Goal: Find specific page/section: Find specific page/section

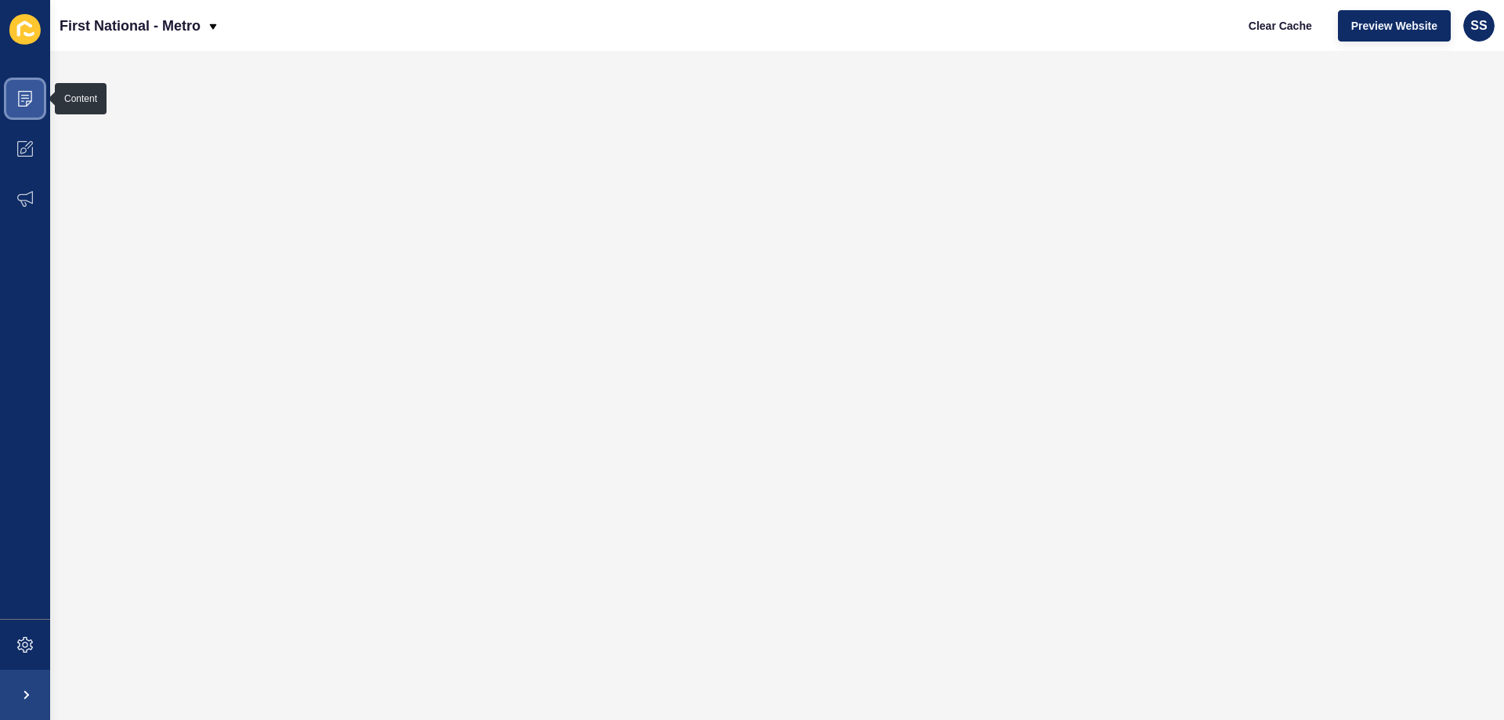
click at [20, 95] on icon at bounding box center [25, 99] width 16 height 16
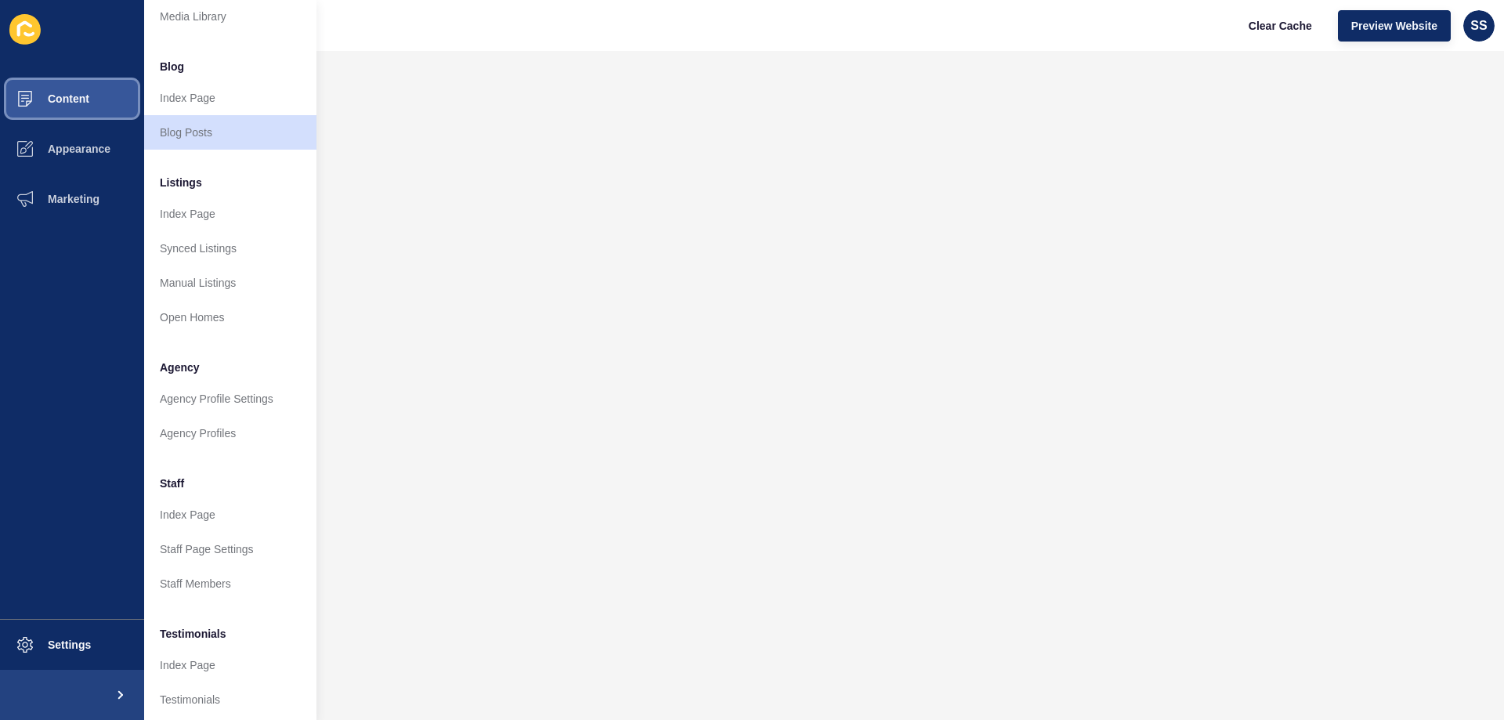
scroll to position [210, 0]
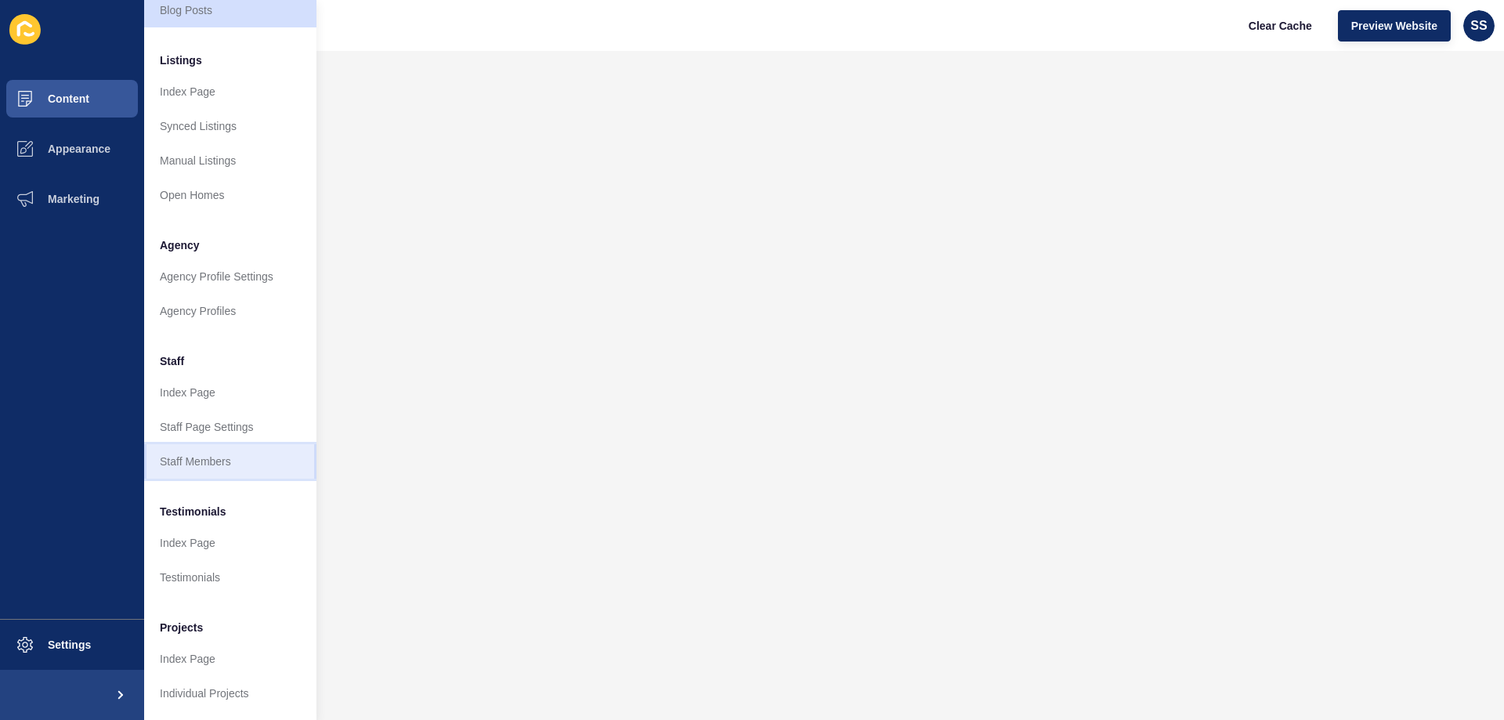
click at [201, 451] on link "Staff Members" at bounding box center [230, 461] width 172 height 34
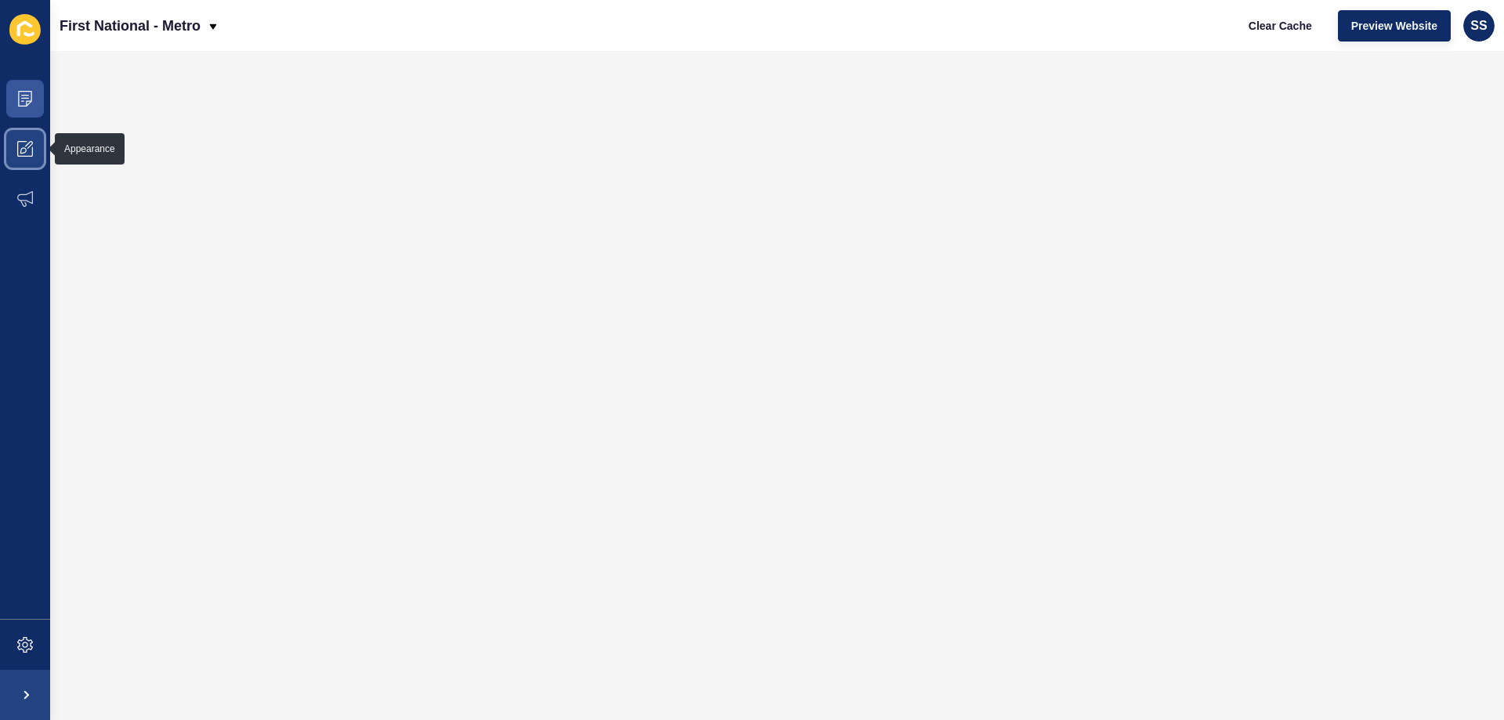
click at [26, 152] on icon at bounding box center [23, 150] width 6 height 6
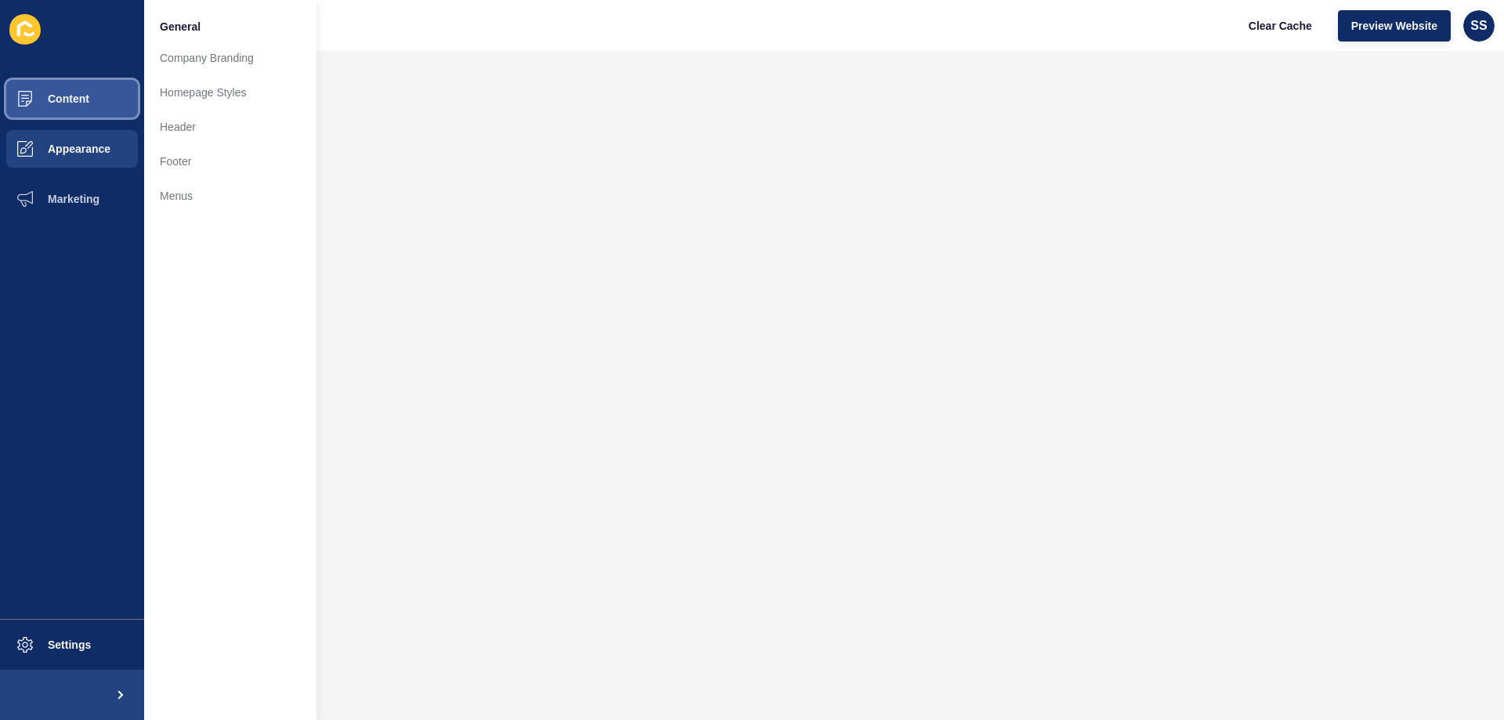
click at [80, 104] on span "Content" at bounding box center [44, 98] width 92 height 13
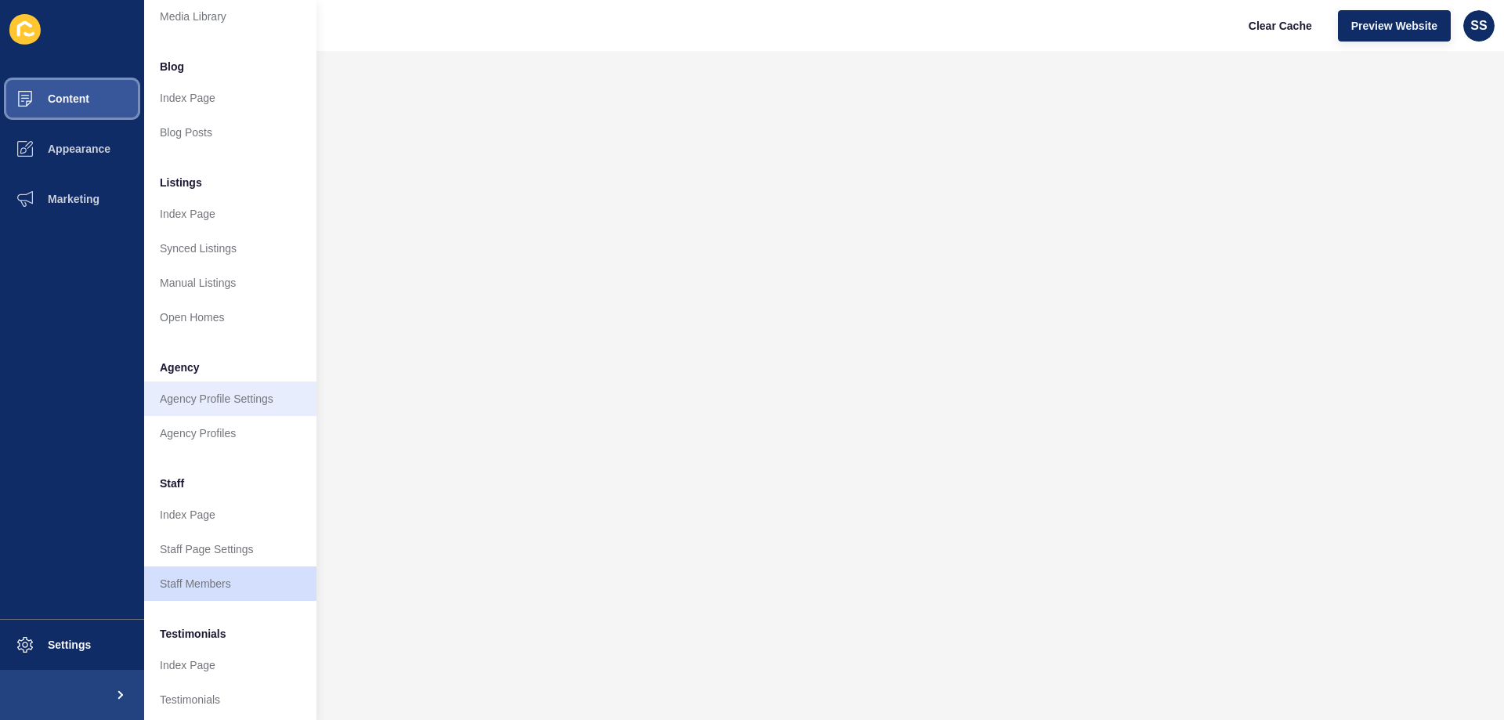
scroll to position [210, 0]
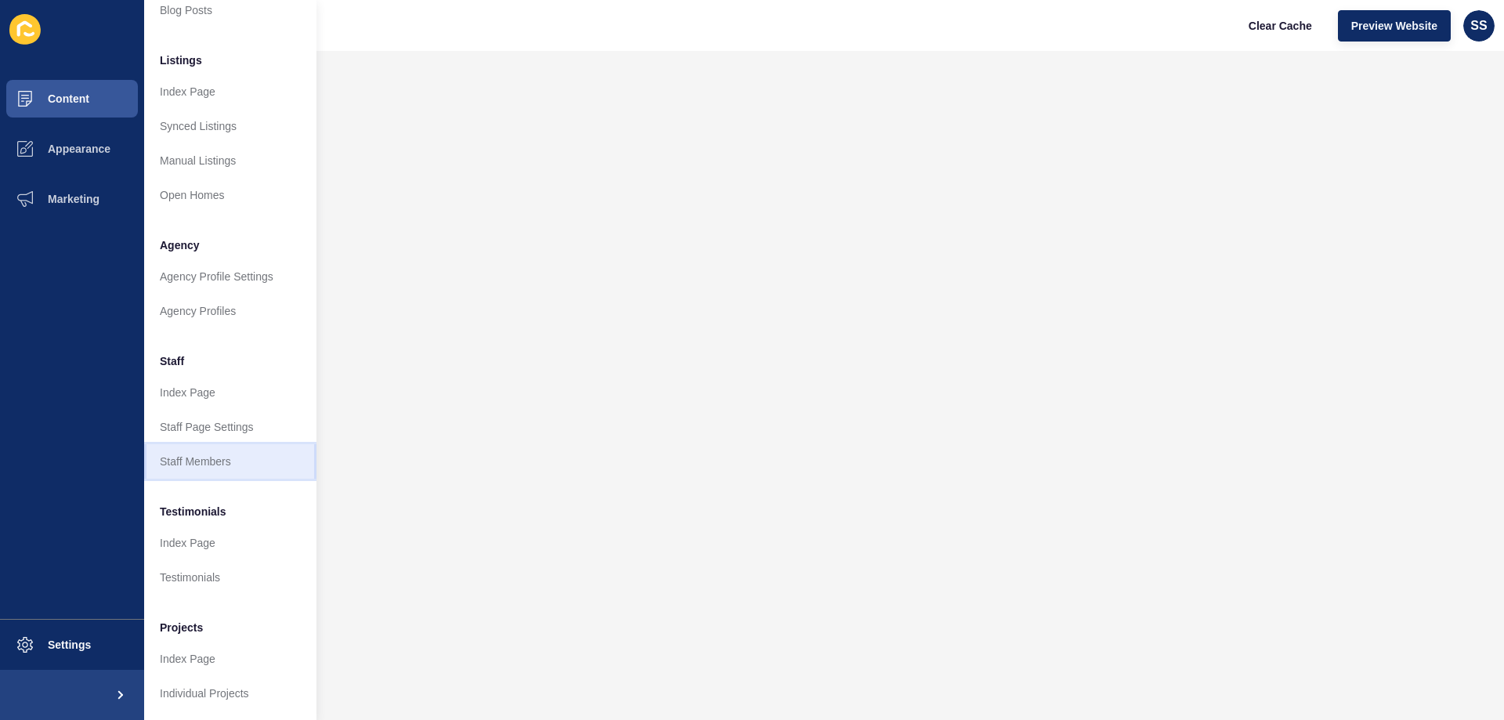
click at [209, 444] on link "Staff Members" at bounding box center [230, 461] width 172 height 34
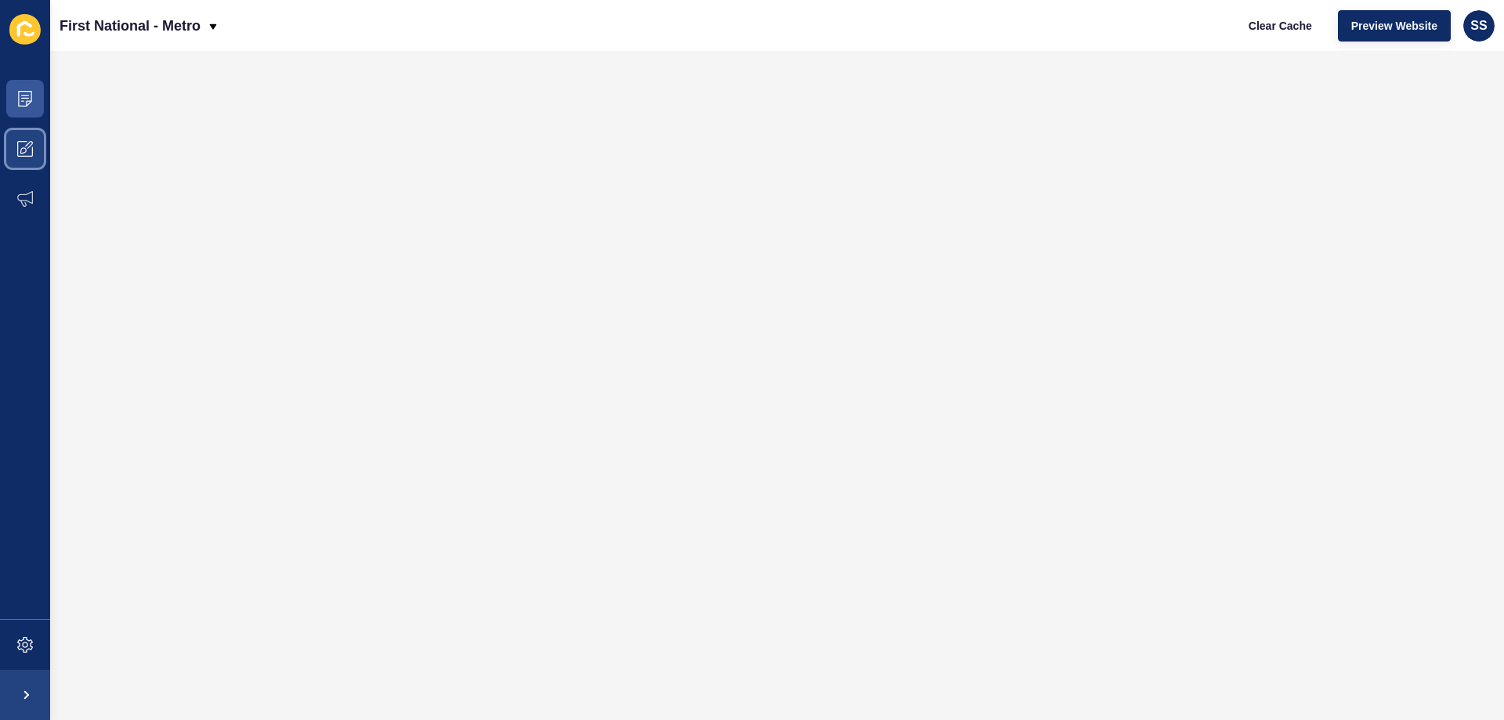
click at [27, 144] on icon at bounding box center [25, 149] width 16 height 16
click at [23, 152] on icon at bounding box center [25, 149] width 16 height 16
